Goal: Information Seeking & Learning: Learn about a topic

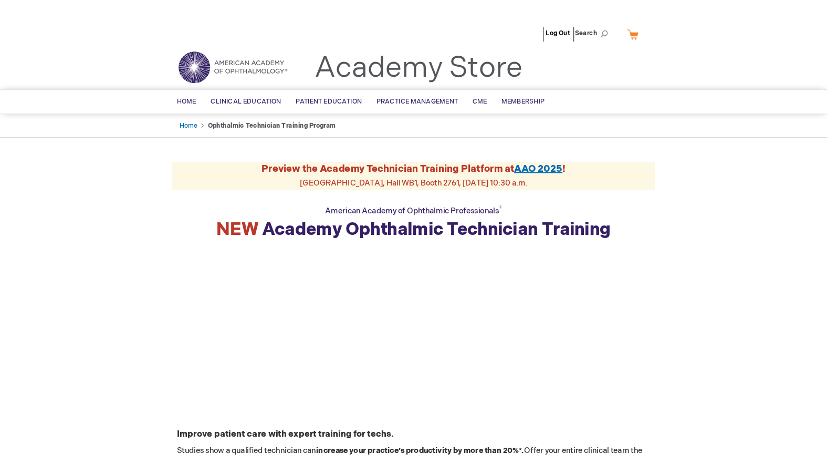
scroll to position [156, 0]
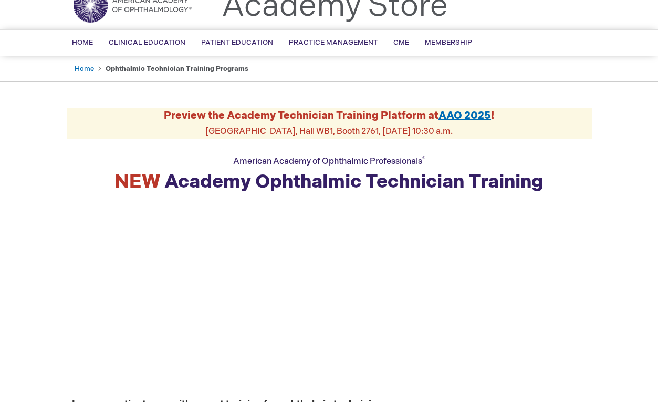
scroll to position [47, 0]
